Goal: Task Accomplishment & Management: Manage account settings

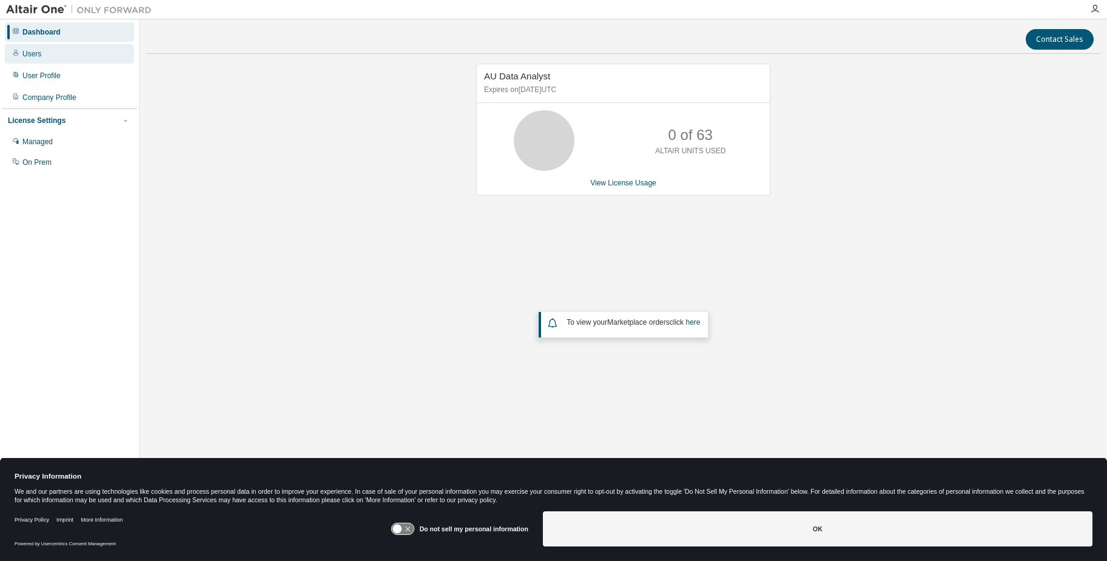
click at [41, 55] on div "Users" at bounding box center [31, 54] width 19 height 10
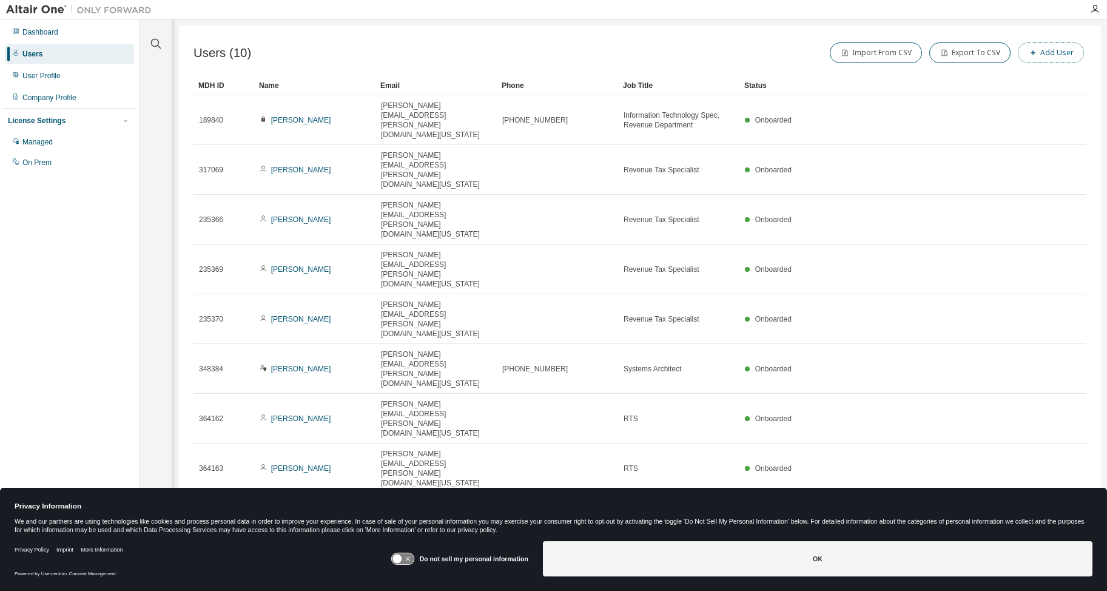
click at [1060, 53] on button "Add User" at bounding box center [1050, 52] width 66 height 21
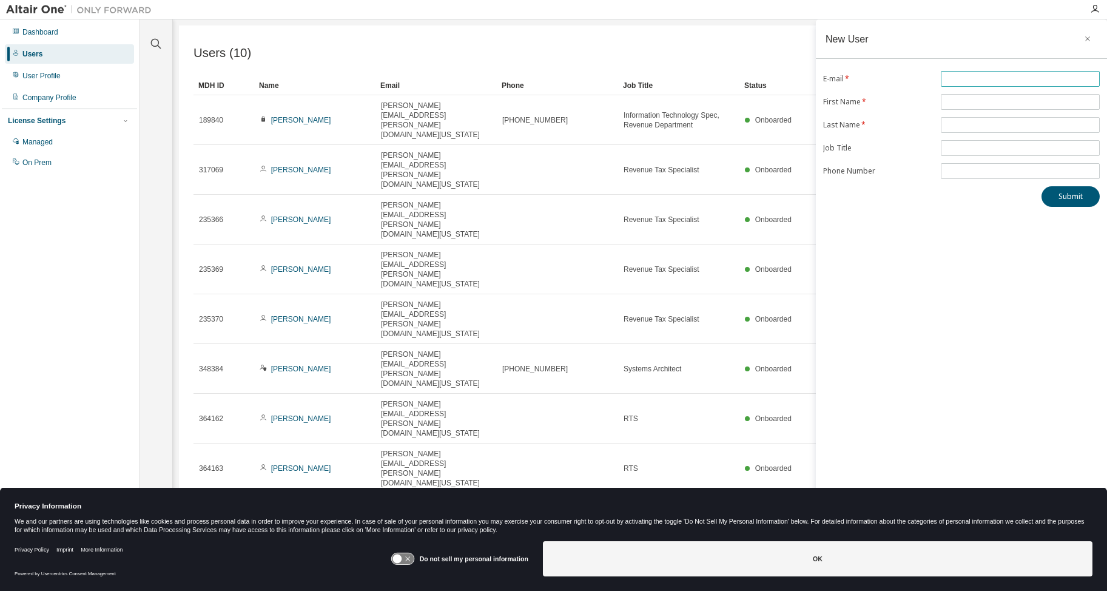
click at [976, 81] on input "text" at bounding box center [1019, 79] width 153 height 10
drag, startPoint x: 1003, startPoint y: 81, endPoint x: 917, endPoint y: 67, distance: 87.2
click at [917, 67] on div "New User E-mail * ******** First Name * Last Name * Job Title Phone Number Subm…" at bounding box center [960, 287] width 291 height 536
paste input "**********"
type input "**********"
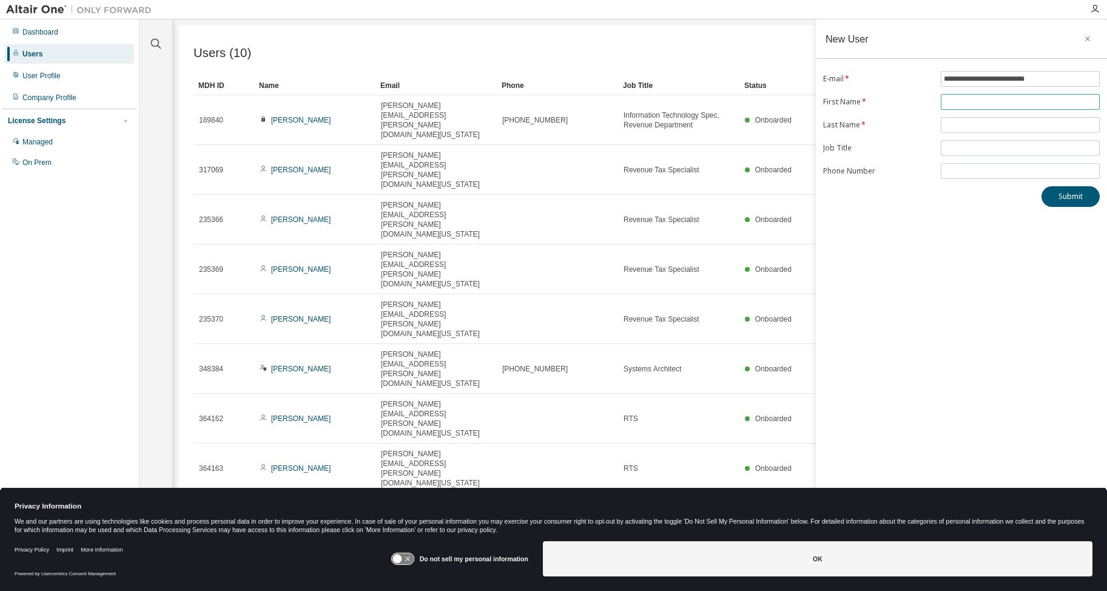
click at [993, 104] on input "text" at bounding box center [1019, 102] width 153 height 10
type input "**"
click at [999, 128] on input "text" at bounding box center [1019, 125] width 153 height 10
type input "*******"
click at [1089, 40] on icon "button" at bounding box center [1087, 39] width 8 height 10
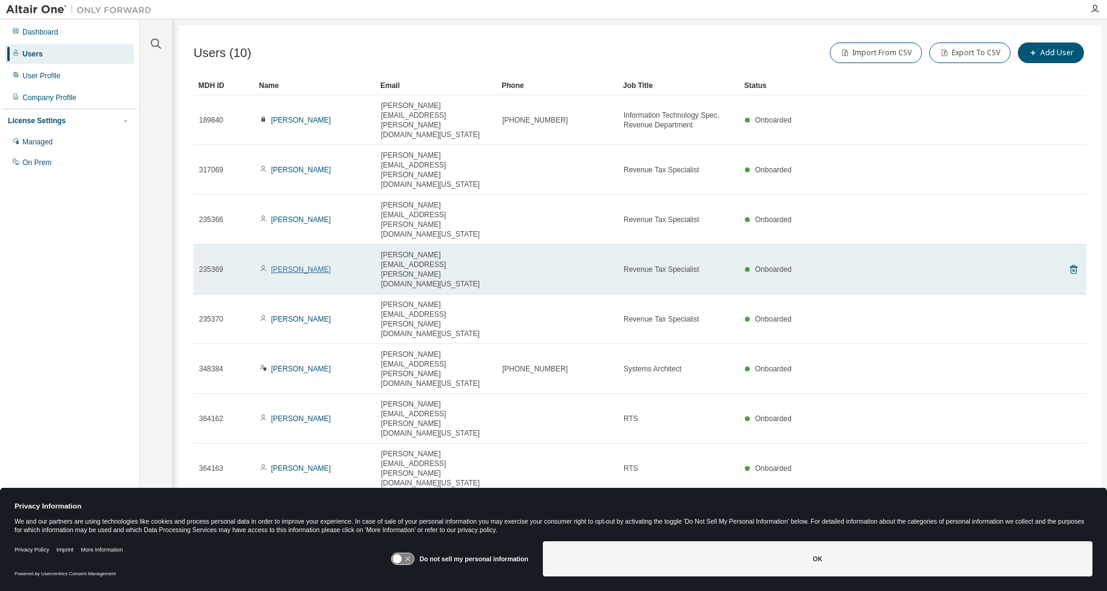
click at [290, 265] on link "James Sherman" at bounding box center [301, 269] width 60 height 8
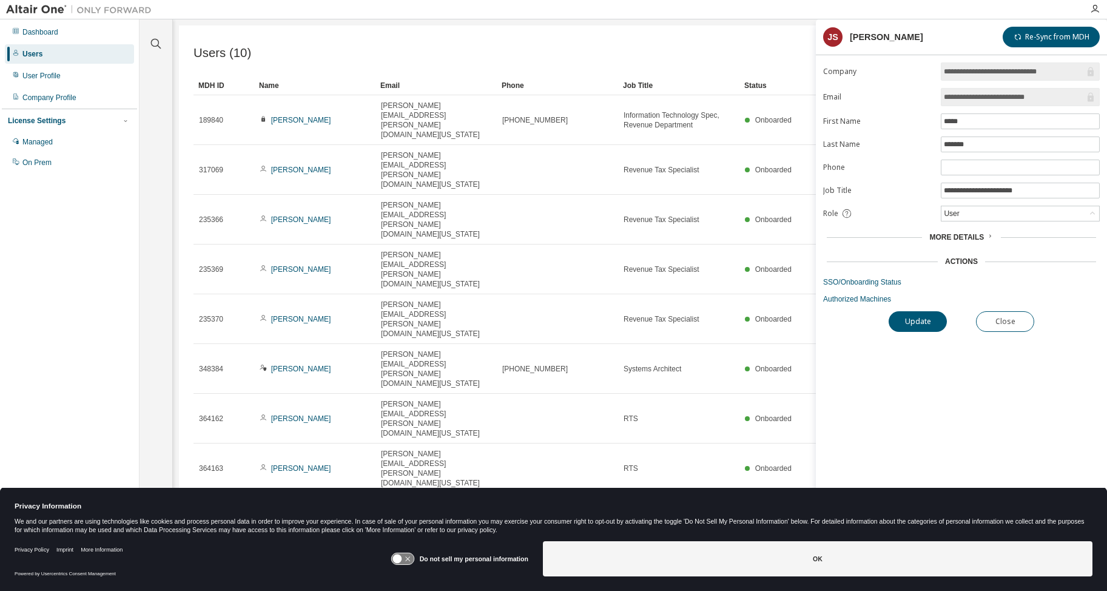
click at [936, 422] on div "**********" at bounding box center [960, 308] width 291 height 492
click at [438, 410] on div "Users (10) Import From CSV Export To CSV Add User Clear Load Save Save As Field…" at bounding box center [640, 287] width 922 height 524
click at [454, 396] on div "Users (10) Import From CSV Export To CSV Add User Clear Load Save Save As Field…" at bounding box center [640, 287] width 922 height 524
click at [40, 35] on div "Dashboard" at bounding box center [40, 32] width 36 height 10
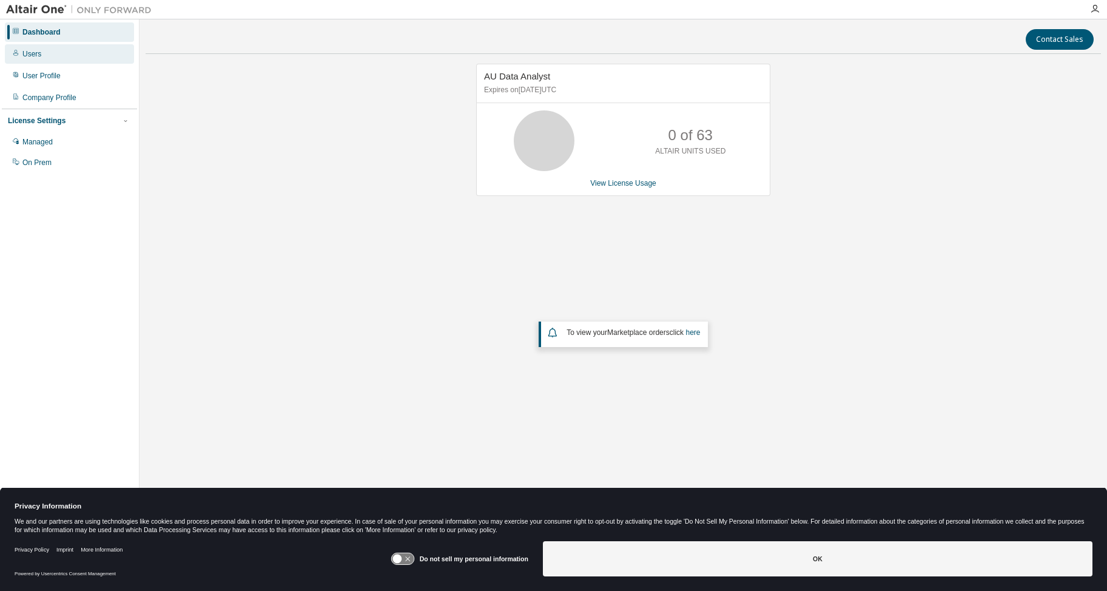
click at [59, 59] on div "Users" at bounding box center [69, 53] width 129 height 19
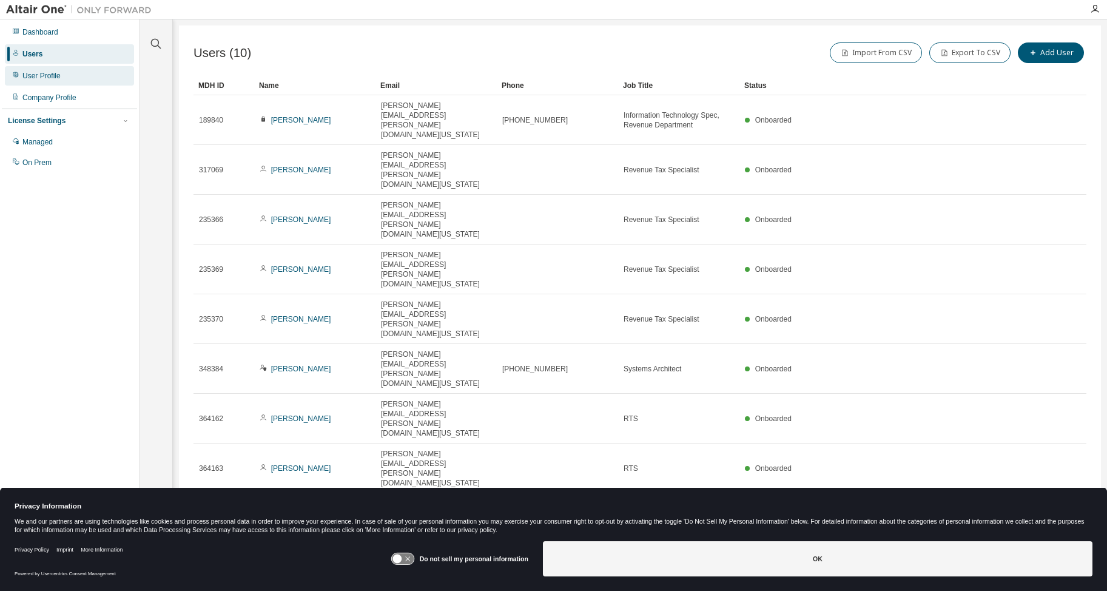
click at [52, 75] on div "User Profile" at bounding box center [41, 76] width 38 height 10
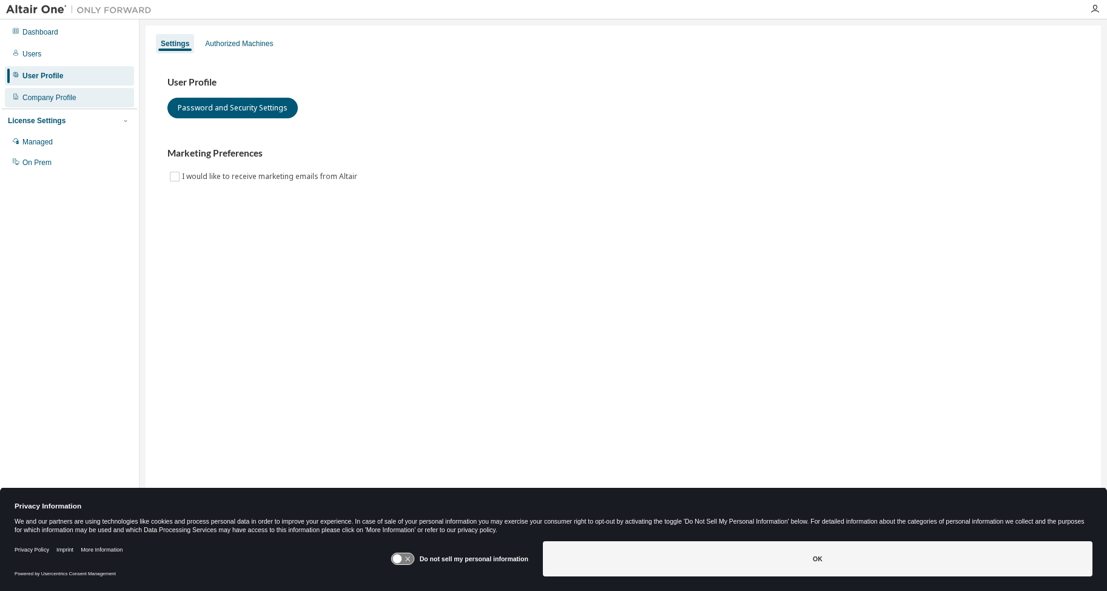
click at [46, 95] on div "Company Profile" at bounding box center [49, 98] width 54 height 10
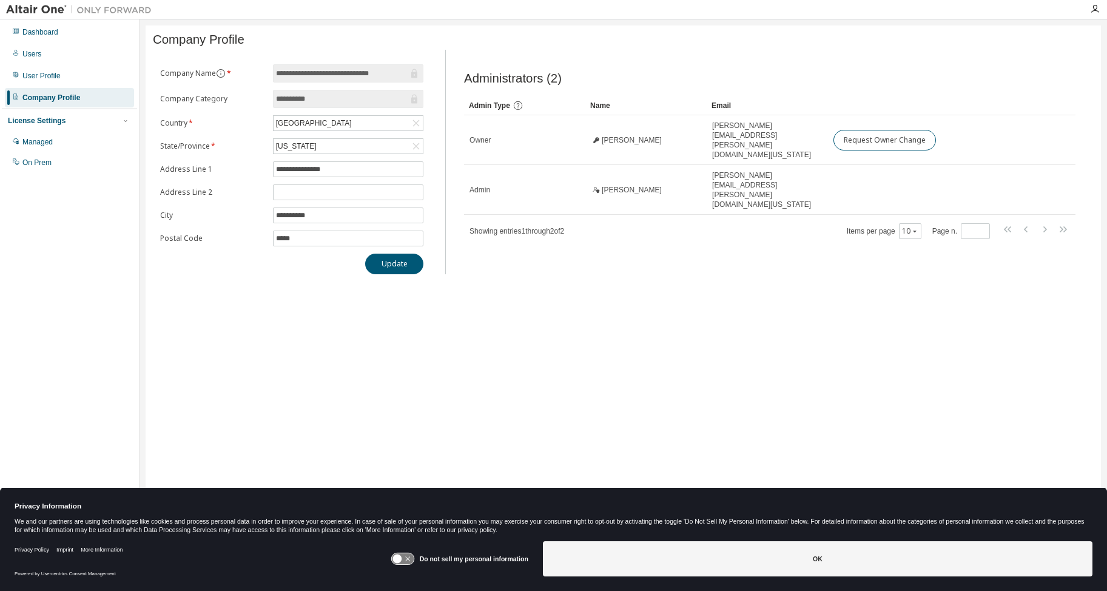
click at [48, 119] on div "License Settings" at bounding box center [37, 121] width 58 height 10
click at [44, 138] on div "Managed" at bounding box center [37, 142] width 30 height 10
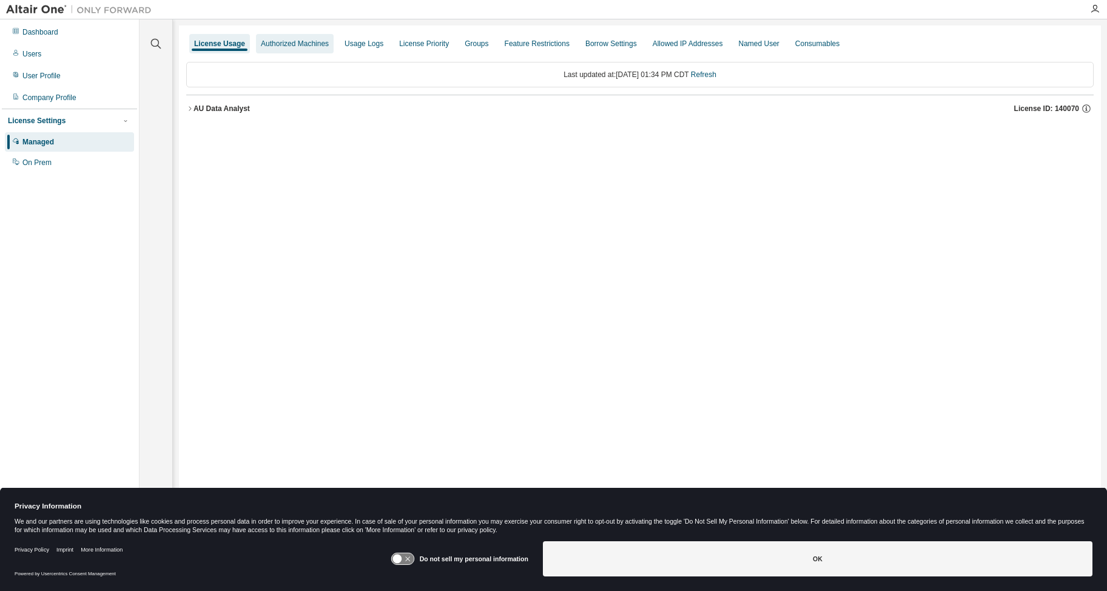
click at [310, 43] on div "Authorized Machines" at bounding box center [295, 44] width 68 height 10
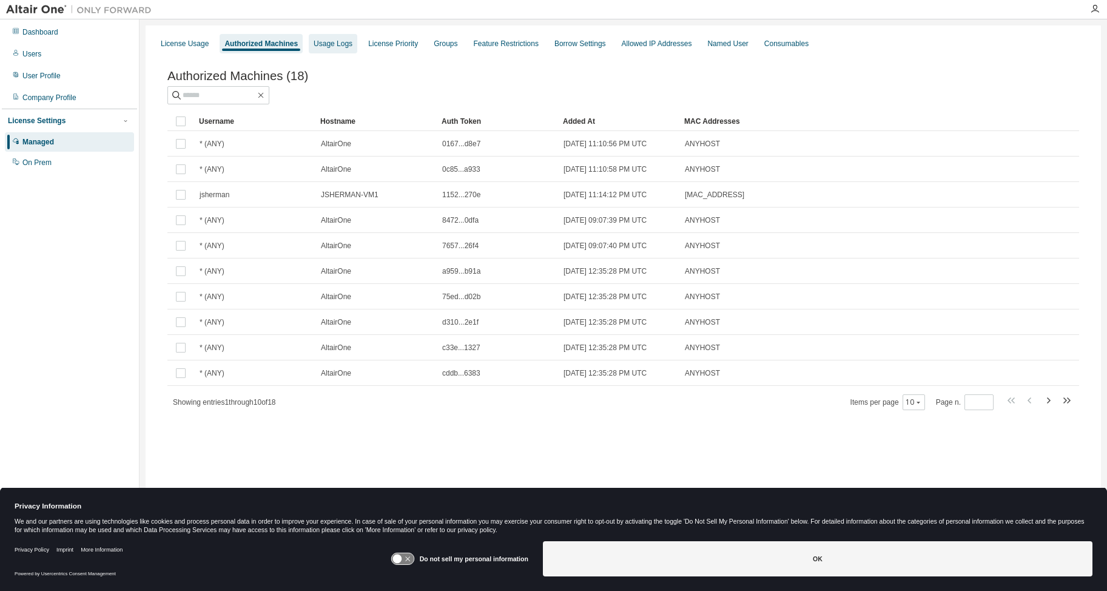
click at [344, 43] on div "Usage Logs" at bounding box center [332, 44] width 39 height 10
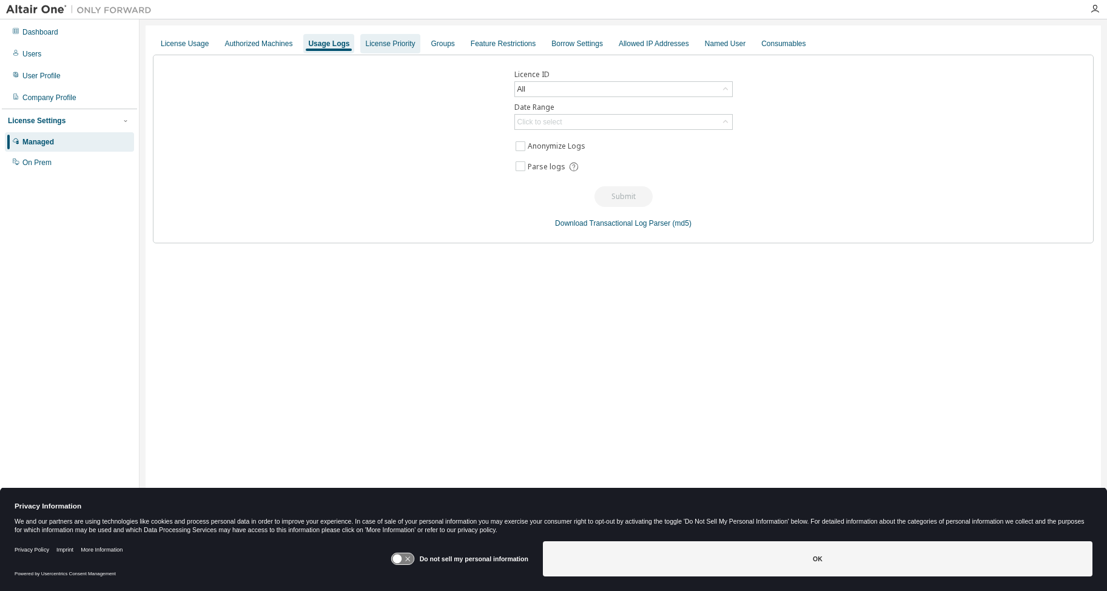
click at [392, 39] on div "License Priority" at bounding box center [390, 44] width 50 height 10
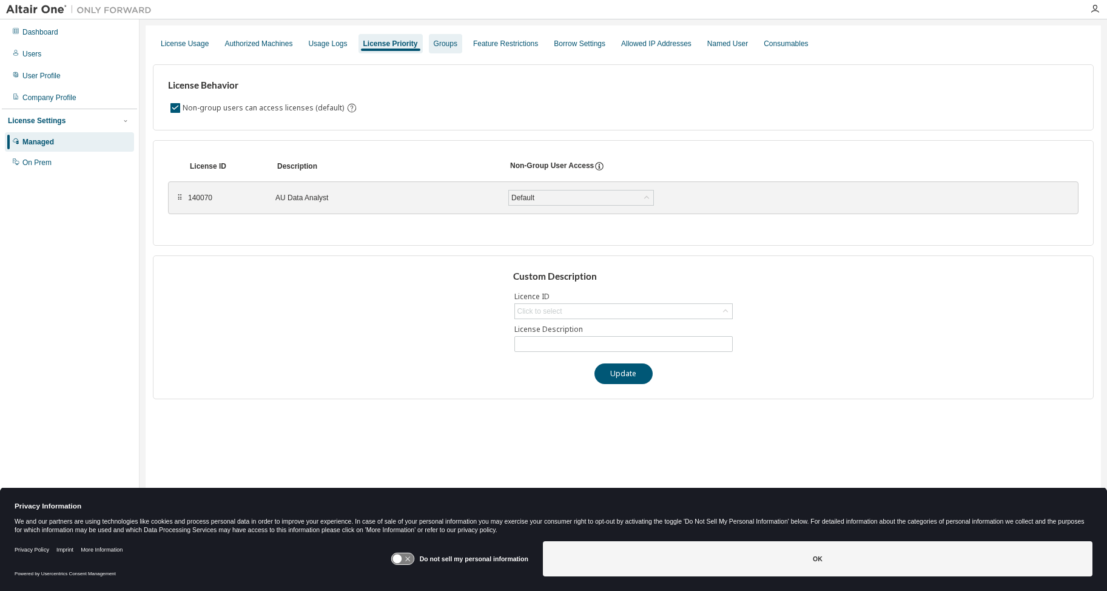
click at [446, 40] on div "Groups" at bounding box center [446, 44] width 24 height 10
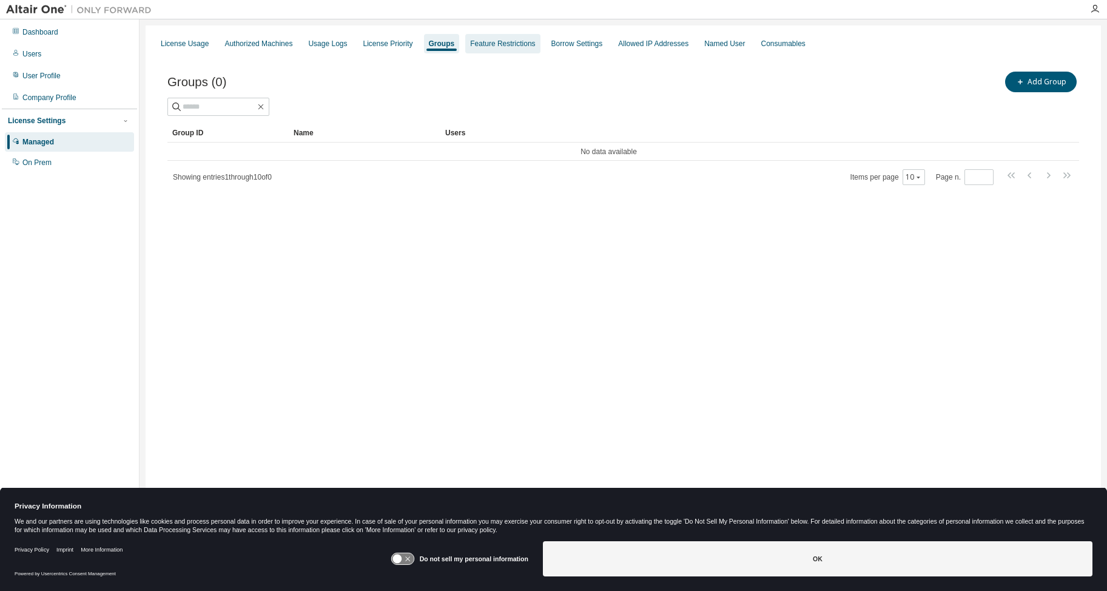
click at [524, 50] on div "Feature Restrictions" at bounding box center [502, 43] width 75 height 19
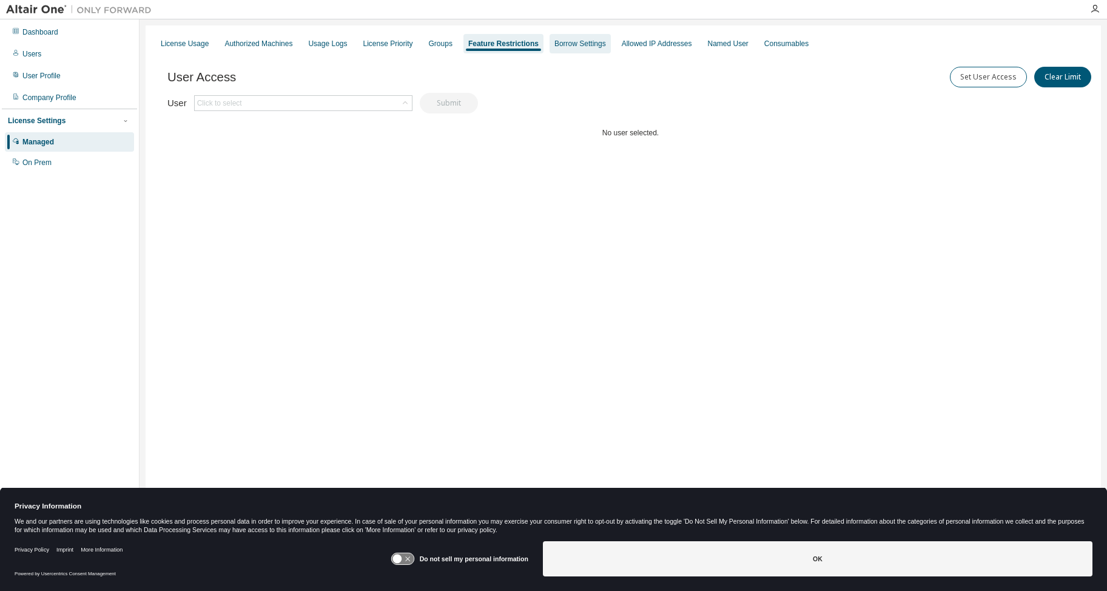
click at [594, 47] on div "Borrow Settings" at bounding box center [580, 44] width 52 height 10
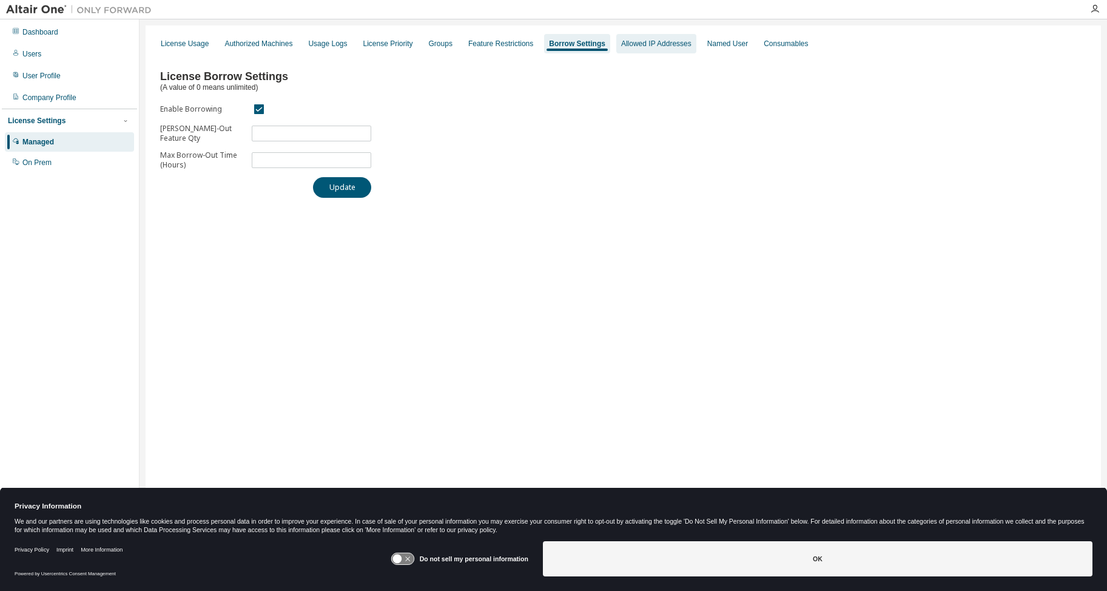
click at [669, 42] on div "Allowed IP Addresses" at bounding box center [656, 44] width 70 height 10
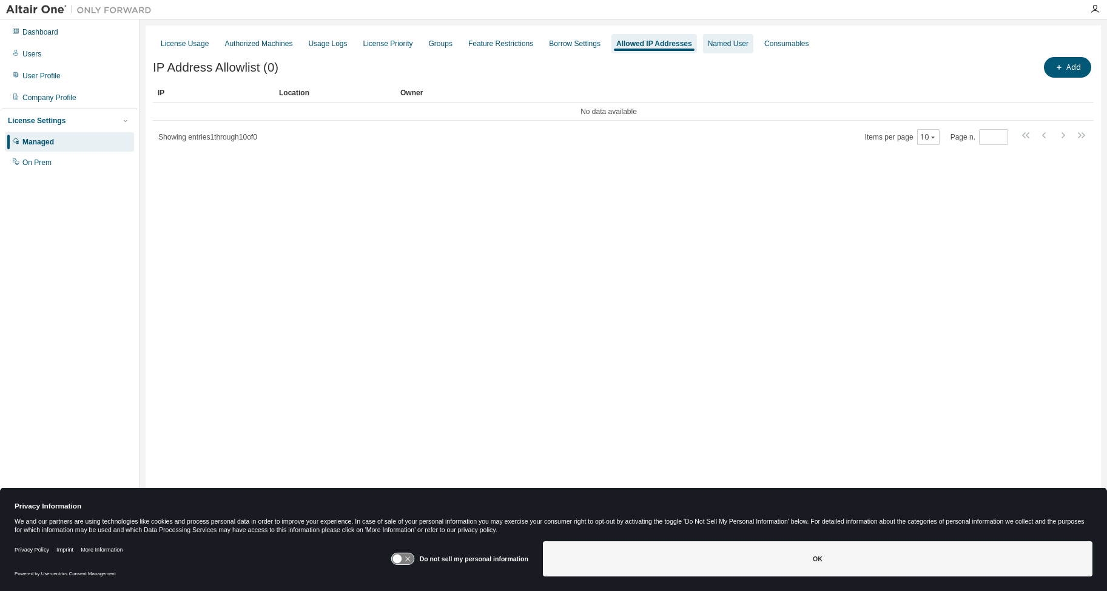
click at [748, 46] on div "Named User" at bounding box center [728, 44] width 41 height 10
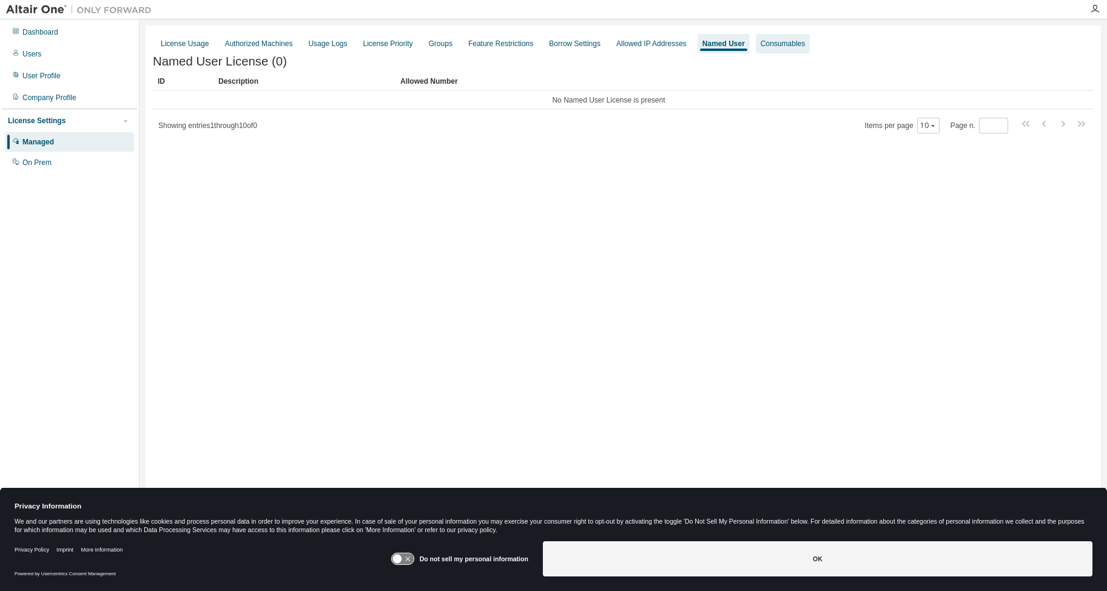
click at [799, 46] on div "Consumables" at bounding box center [782, 44] width 44 height 10
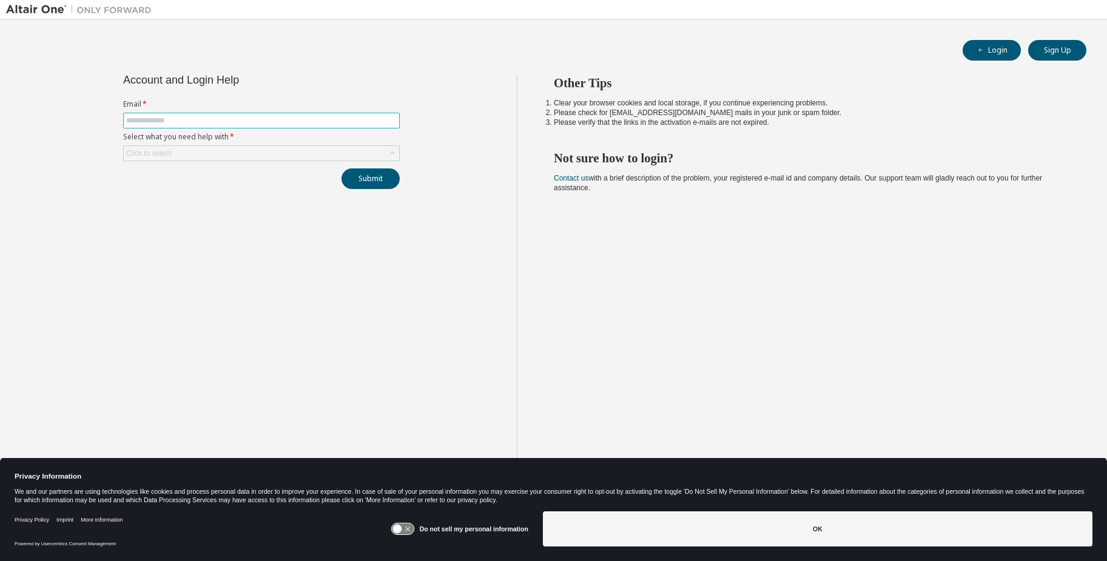
click at [205, 118] on input "text" at bounding box center [261, 121] width 270 height 10
type input "**********"
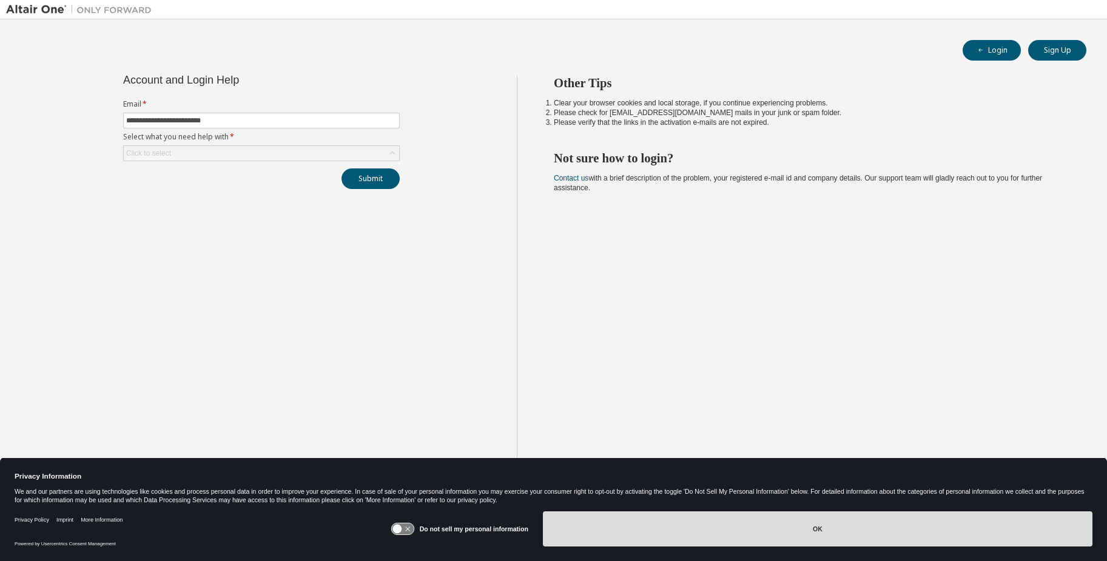
click at [782, 531] on button "OK" at bounding box center [817, 529] width 549 height 35
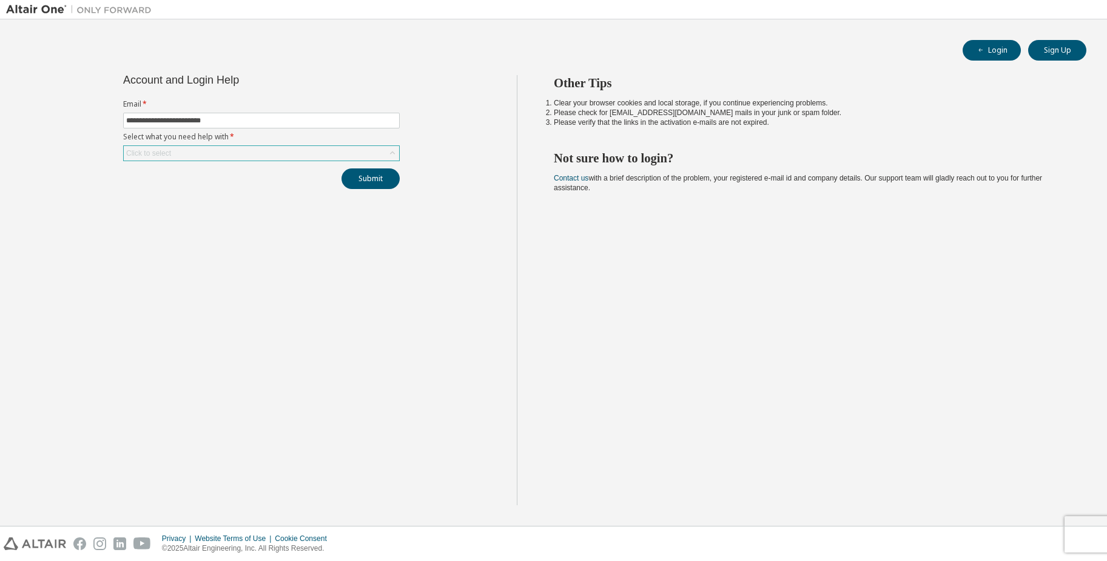
click at [262, 153] on div "Click to select" at bounding box center [261, 153] width 275 height 15
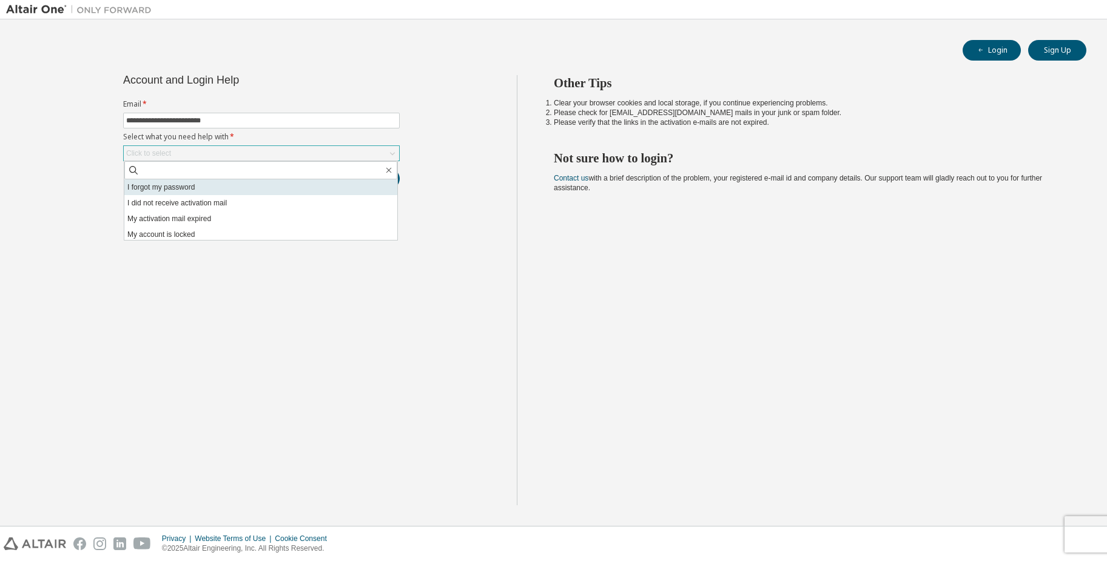
click at [182, 187] on li "I forgot my password" at bounding box center [260, 187] width 273 height 16
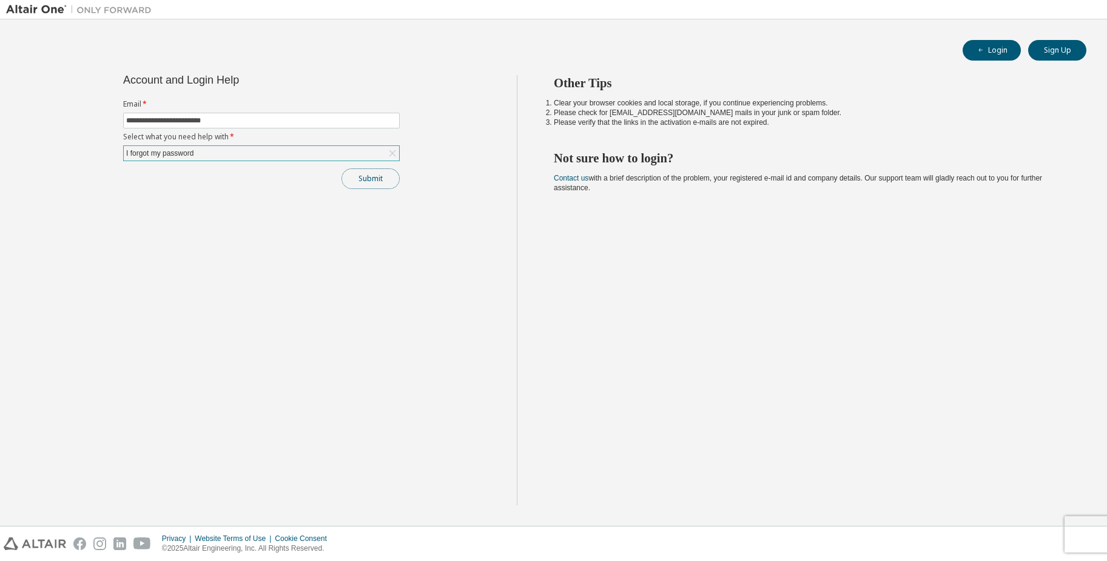
click at [375, 184] on button "Submit" at bounding box center [370, 179] width 58 height 21
